Goal: Information Seeking & Learning: Learn about a topic

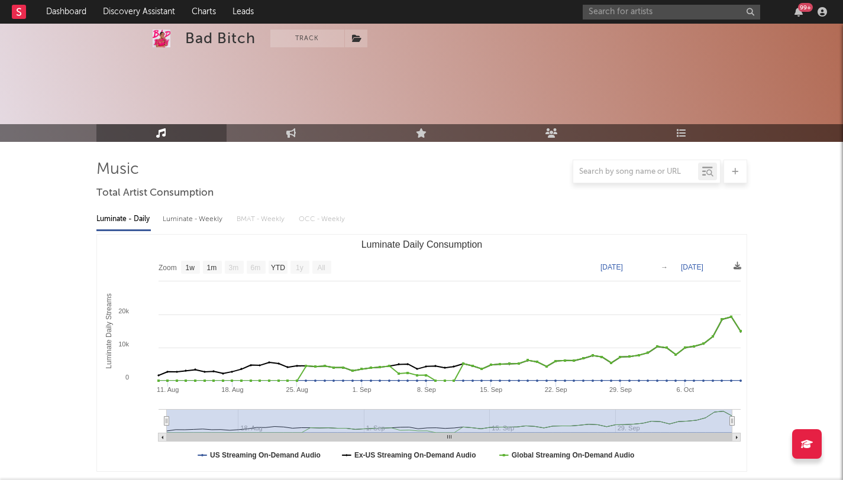
select select "1w"
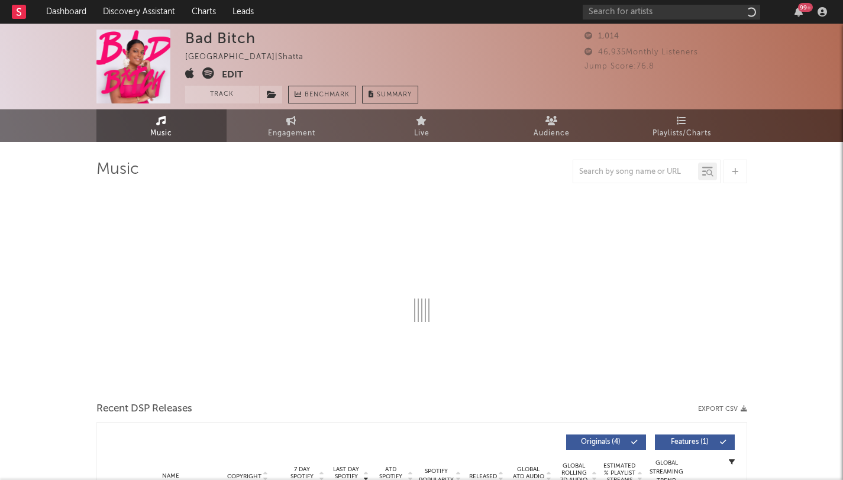
select select "1w"
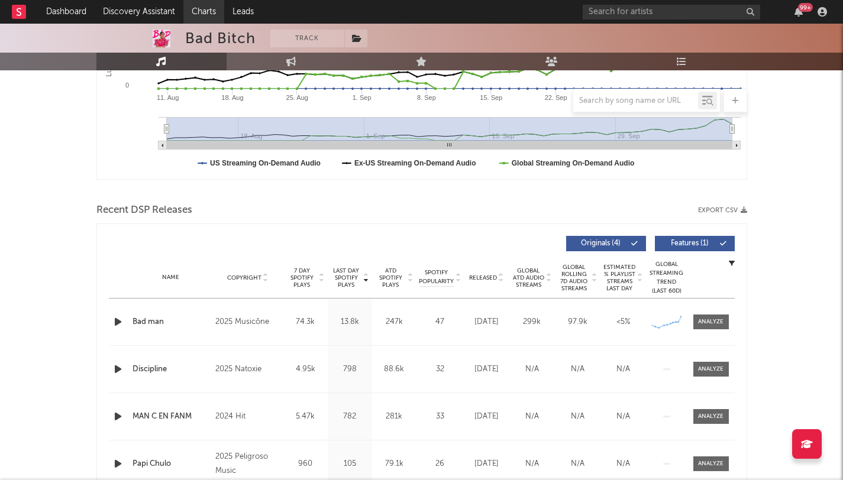
scroll to position [322, 0]
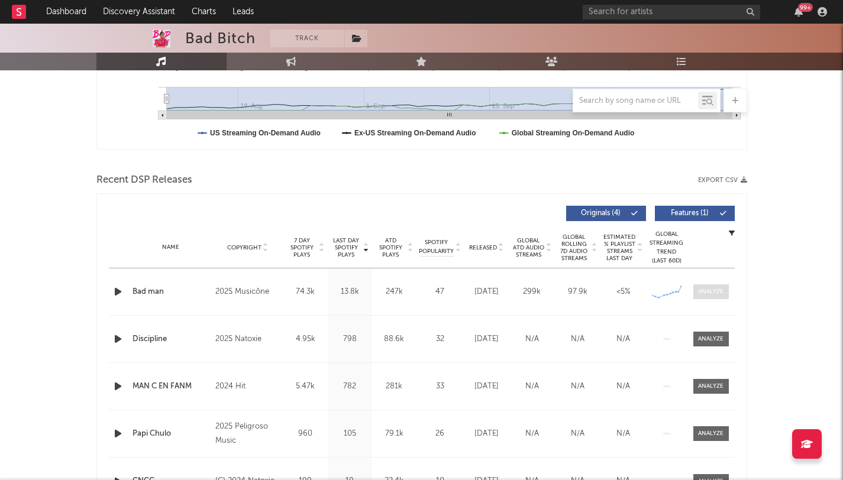
click at [702, 292] on div at bounding box center [710, 291] width 25 height 9
click at [702, 292] on span at bounding box center [710, 291] width 35 height 15
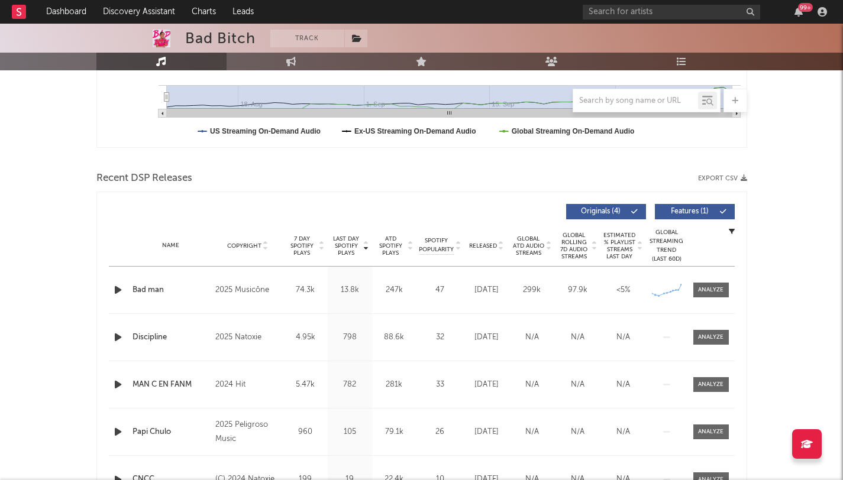
scroll to position [325, 0]
click at [713, 286] on div at bounding box center [710, 289] width 25 height 9
select select "1w"
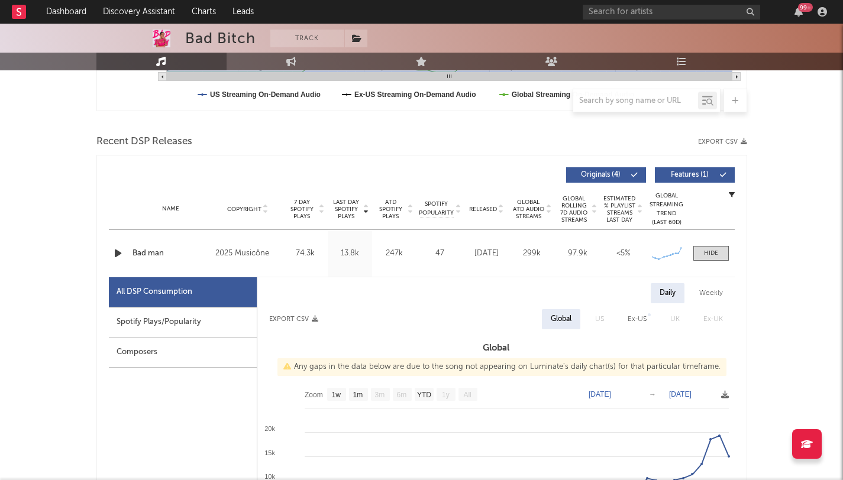
scroll to position [516, 0]
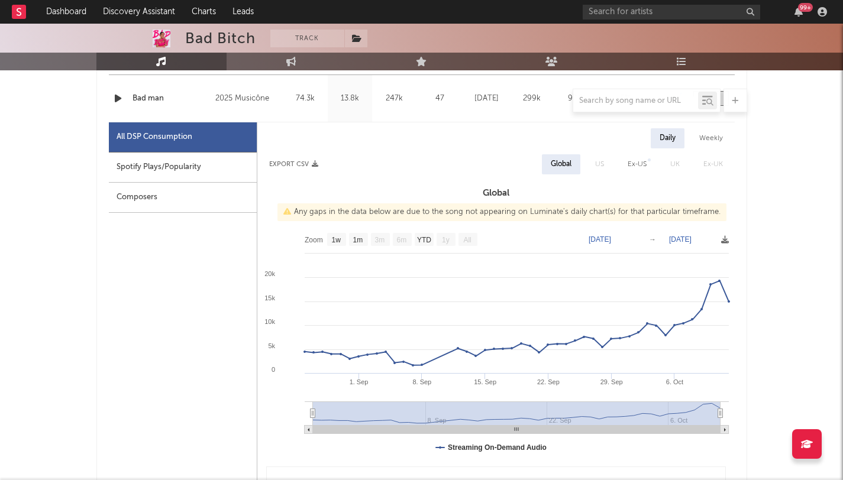
click at [184, 173] on div "Spotify Plays/Popularity" at bounding box center [183, 168] width 148 height 30
select select "1w"
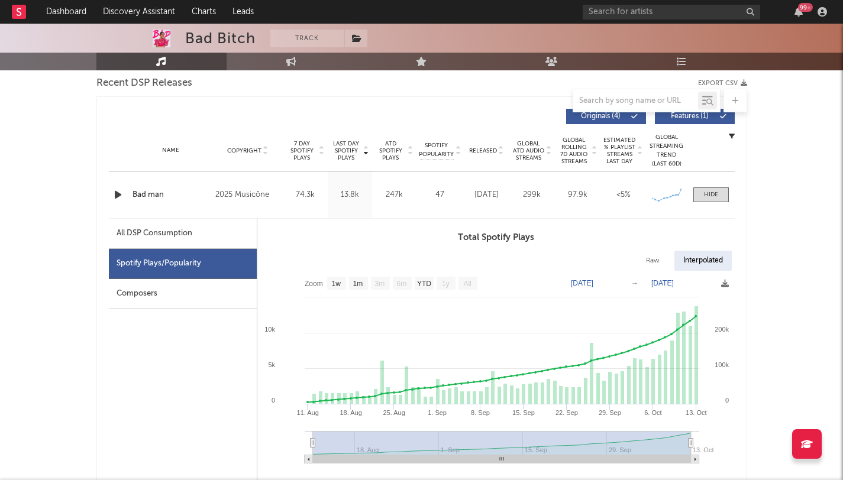
scroll to position [280, 0]
